Goal: Transaction & Acquisition: Purchase product/service

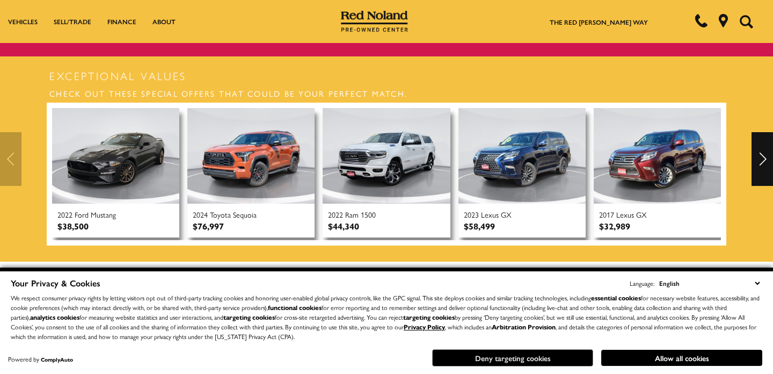
click at [540, 357] on button "Deny targeting cookies" at bounding box center [512, 357] width 161 height 17
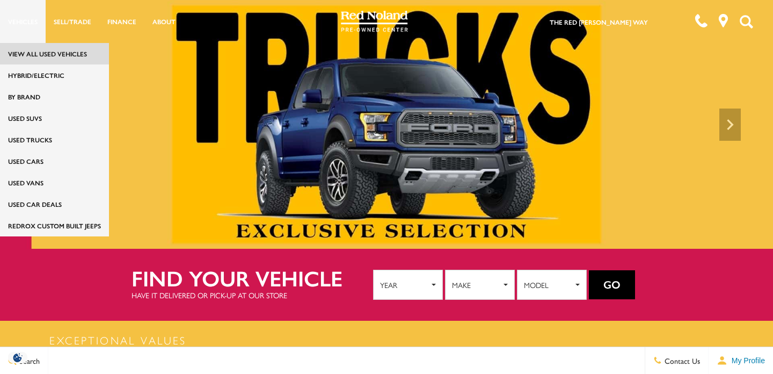
click at [32, 55] on link "View All Used Vehicles" at bounding box center [54, 53] width 109 height 21
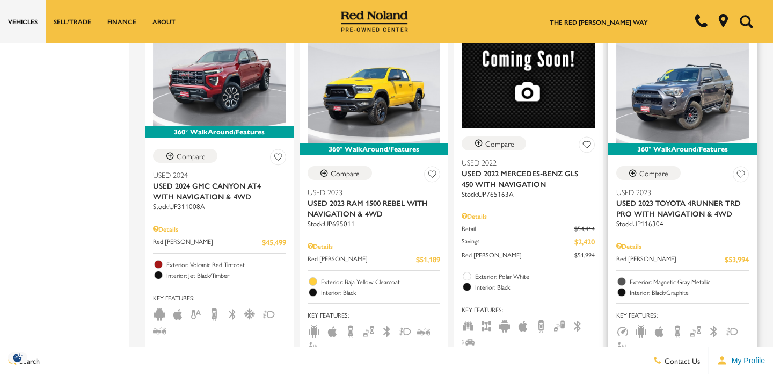
scroll to position [2089, 0]
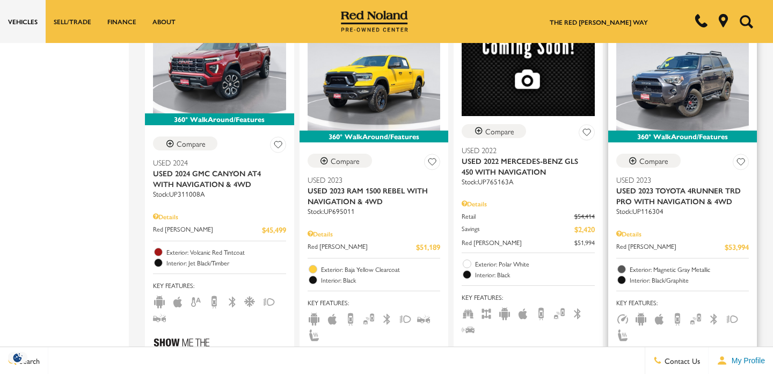
click at [655, 185] on span "Used 2023 Toyota 4Runner TRD Pro With Navigation & 4WD" at bounding box center [679, 195] width 125 height 21
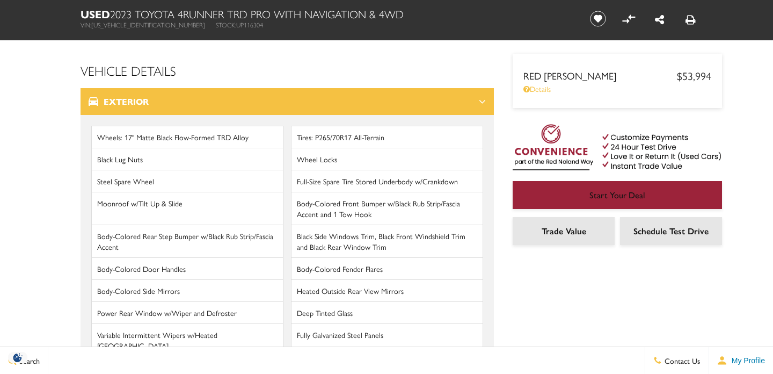
scroll to position [1420, 0]
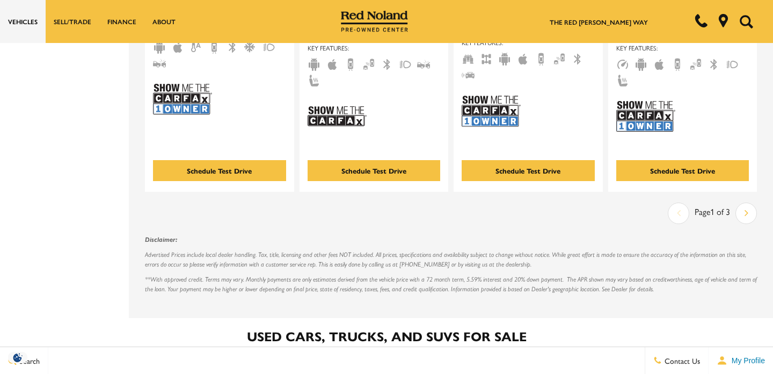
scroll to position [2348, 0]
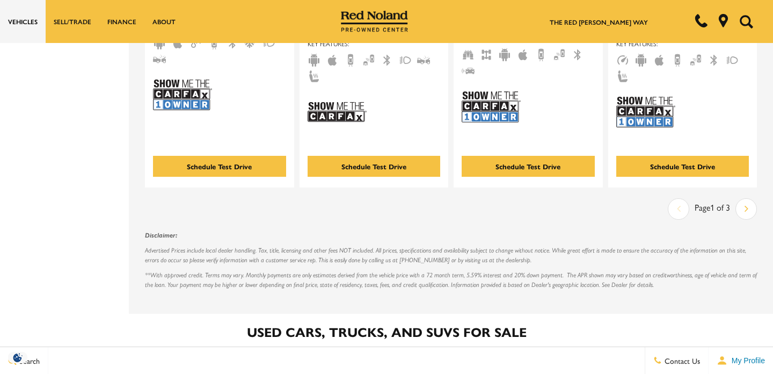
click at [747, 200] on icon "next page" at bounding box center [747, 208] width 4 height 17
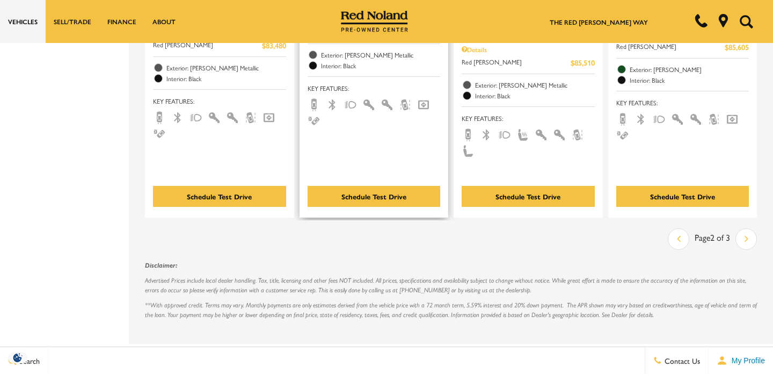
scroll to position [2285, 0]
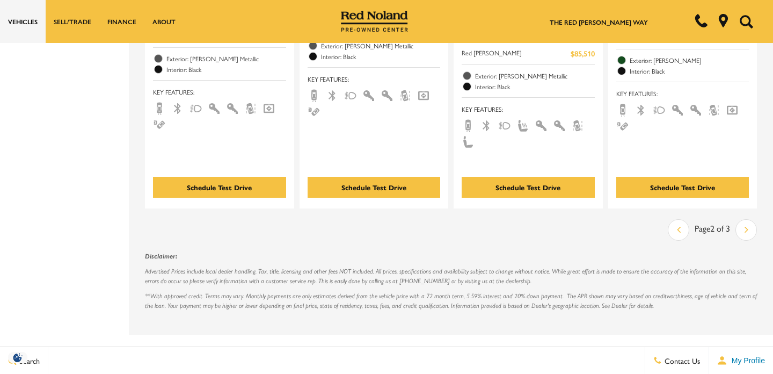
click at [746, 221] on icon "next page" at bounding box center [747, 229] width 4 height 17
